Goal: Navigation & Orientation: Find specific page/section

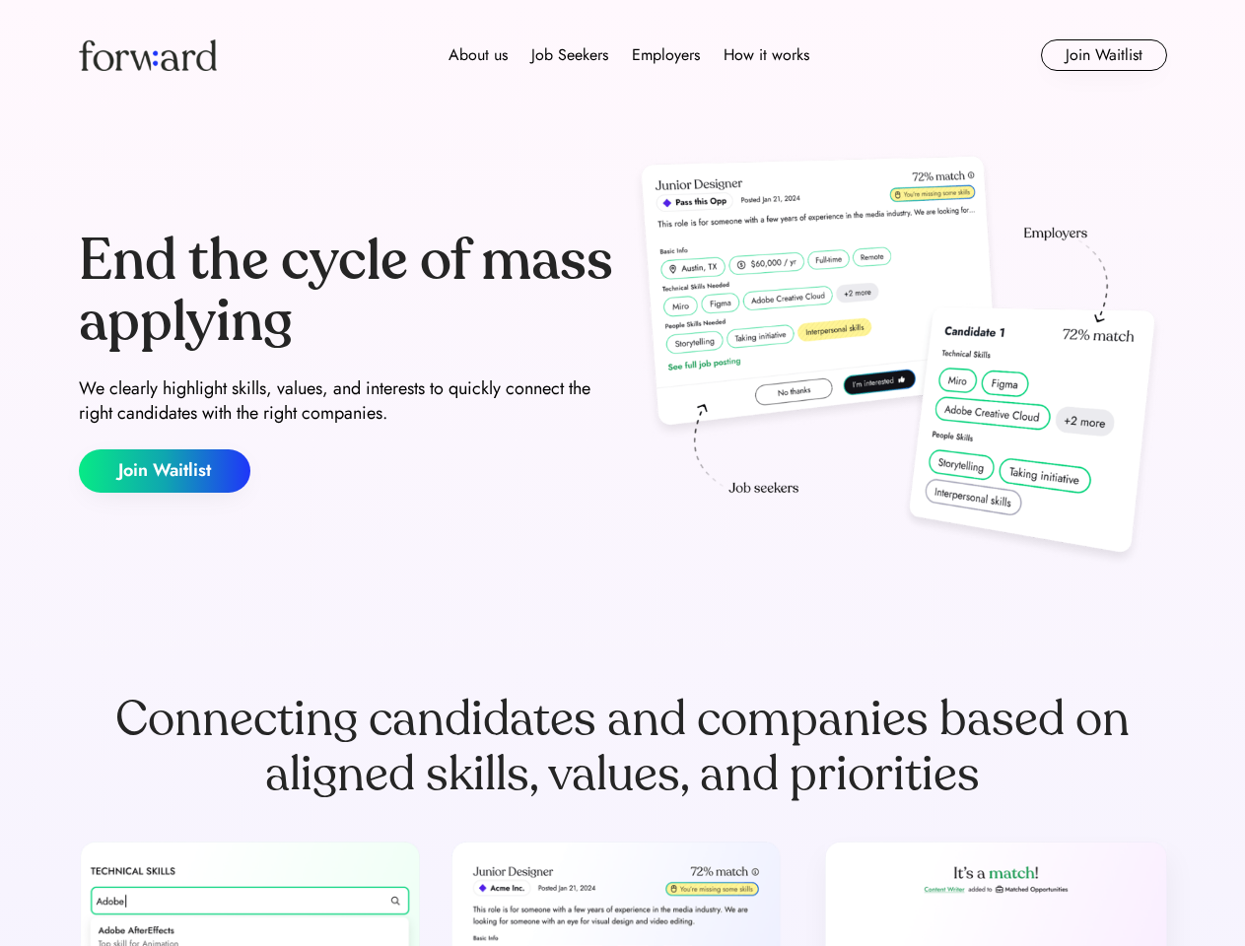
click at [622, 473] on div "End the cycle of mass applying We clearly highlight skills, values, and interes…" at bounding box center [623, 362] width 1088 height 424
click at [623, 55] on div "About us Job Seekers Employers How it works" at bounding box center [629, 55] width 777 height 24
click at [148, 55] on img at bounding box center [148, 55] width 138 height 32
click at [629, 55] on div "About us Job Seekers Employers How it works" at bounding box center [629, 55] width 777 height 24
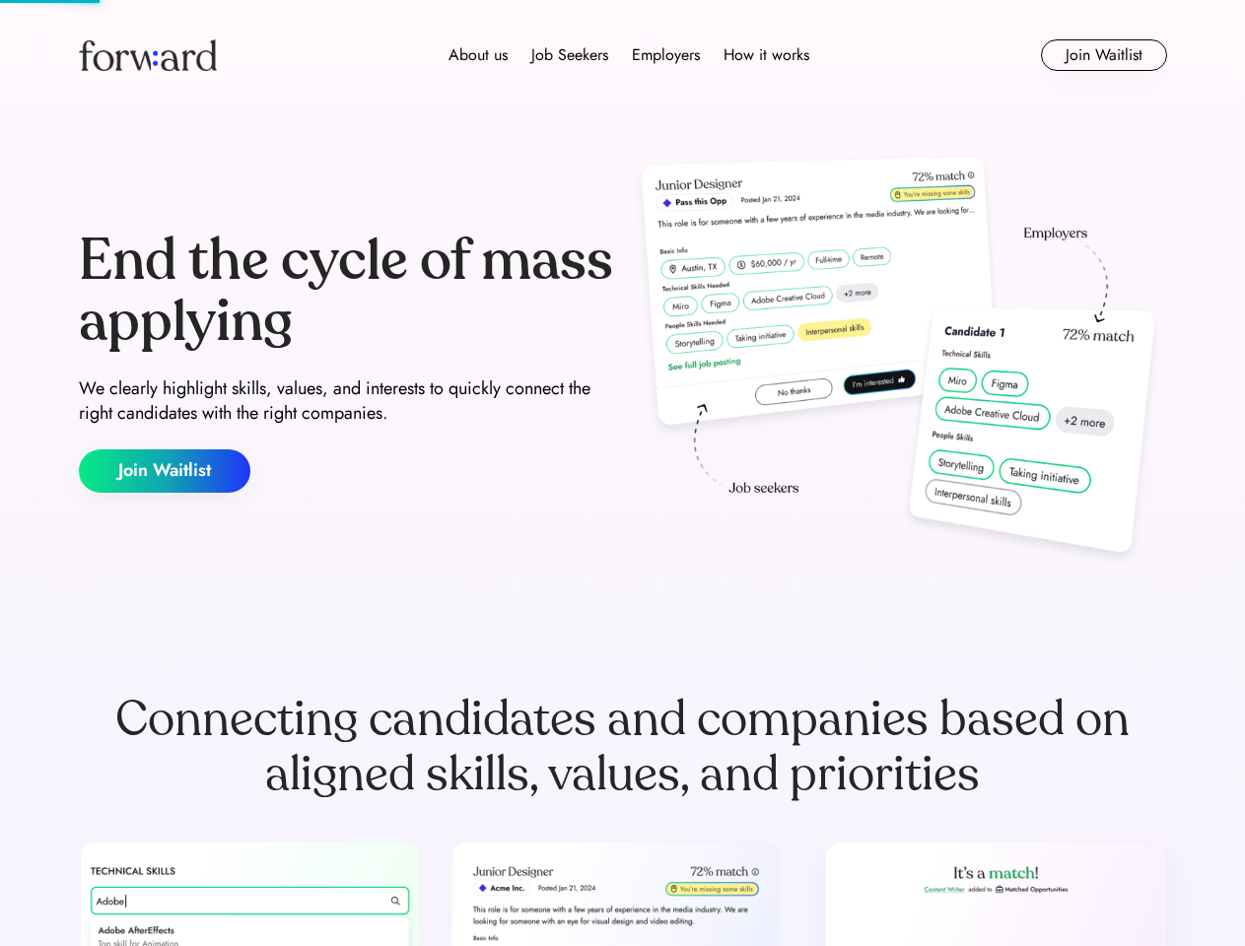
click at [478, 55] on div "About us" at bounding box center [478, 55] width 59 height 24
click at [570, 55] on div "Job Seekers" at bounding box center [569, 55] width 77 height 24
click at [665, 55] on div "Employers" at bounding box center [666, 55] width 68 height 24
